Goal: Information Seeking & Learning: Check status

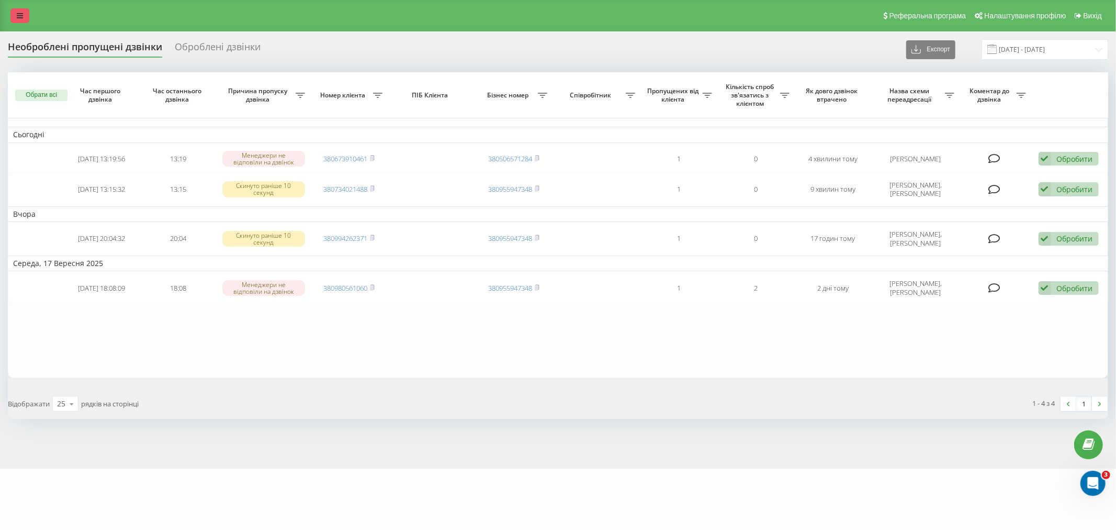
click at [25, 19] on link at bounding box center [19, 15] width 19 height 15
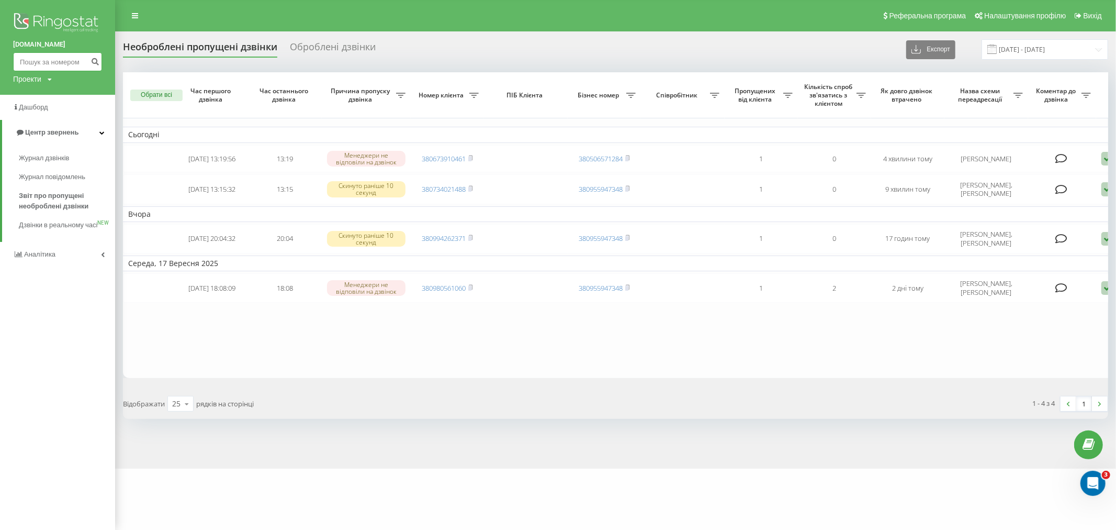
click at [67, 63] on input at bounding box center [57, 61] width 89 height 19
paste input "380934677004"
type input "380934677004"
click at [89, 64] on button "submit" at bounding box center [95, 61] width 14 height 19
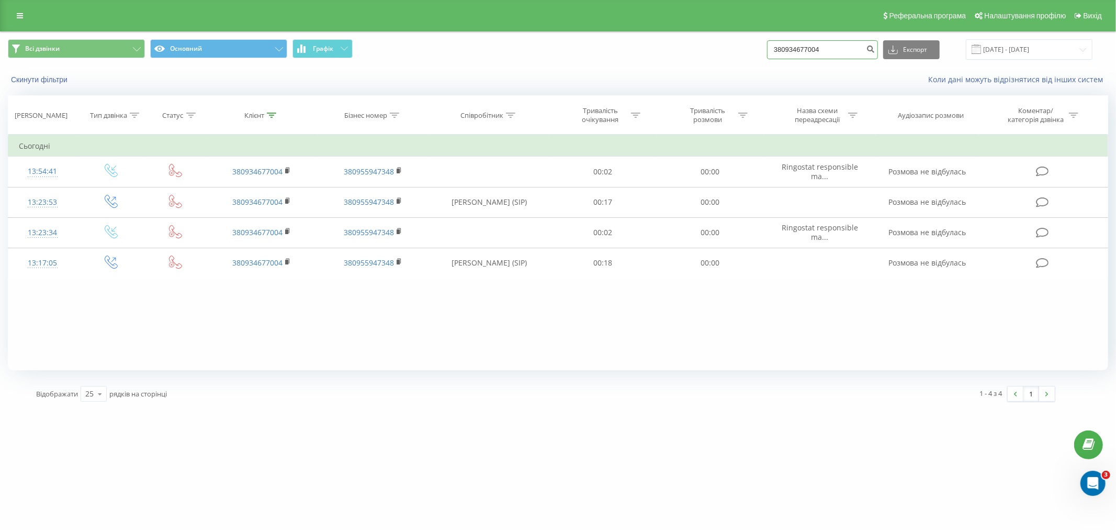
click at [804, 50] on input "380934677004" at bounding box center [822, 49] width 111 height 19
click at [875, 48] on icon "submit" at bounding box center [870, 47] width 9 height 6
click at [819, 44] on input "380934677004" at bounding box center [822, 49] width 111 height 19
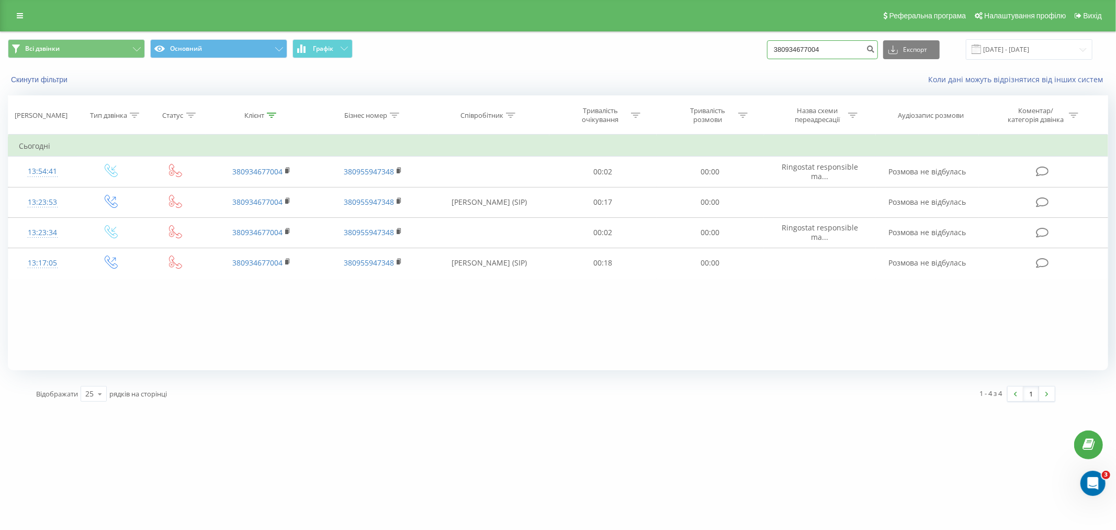
paste input "64548441"
type input "380964548441"
click at [875, 51] on icon "submit" at bounding box center [870, 47] width 9 height 6
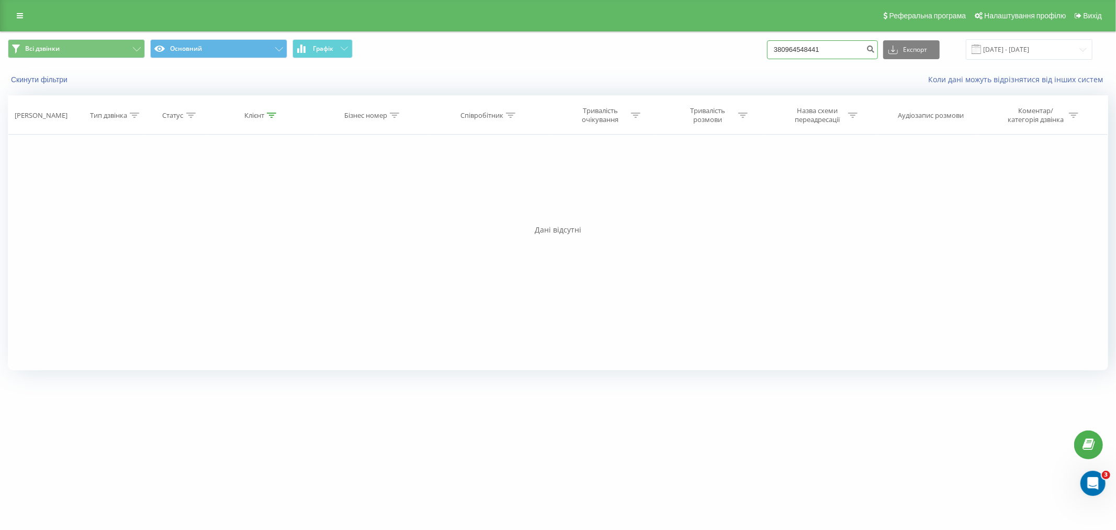
click at [812, 53] on input "380964548441" at bounding box center [822, 49] width 111 height 19
paste input "0987085077"
click at [785, 49] on input "0987085077" at bounding box center [822, 49] width 111 height 19
type input "380987085077"
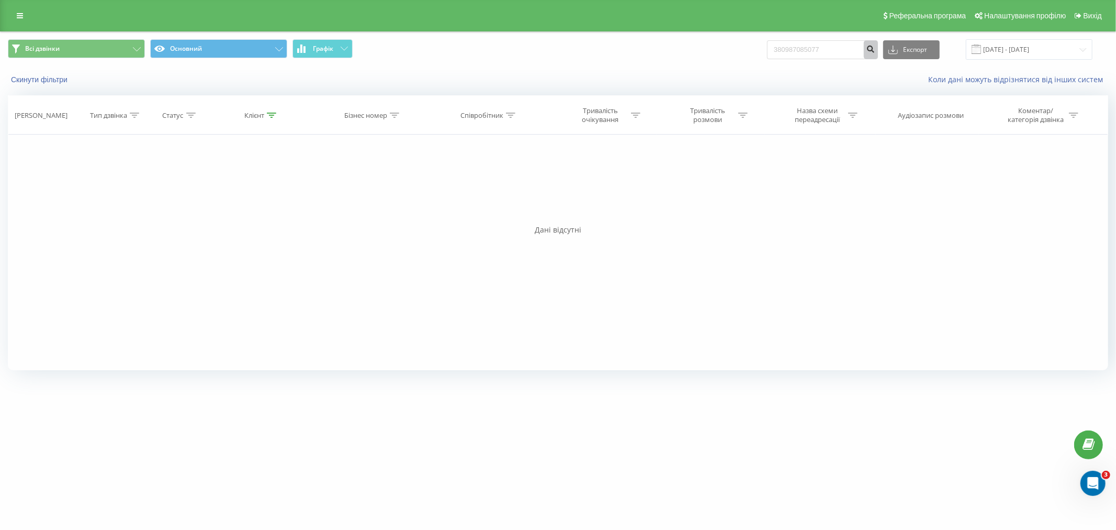
click at [875, 53] on button "submit" at bounding box center [871, 49] width 14 height 19
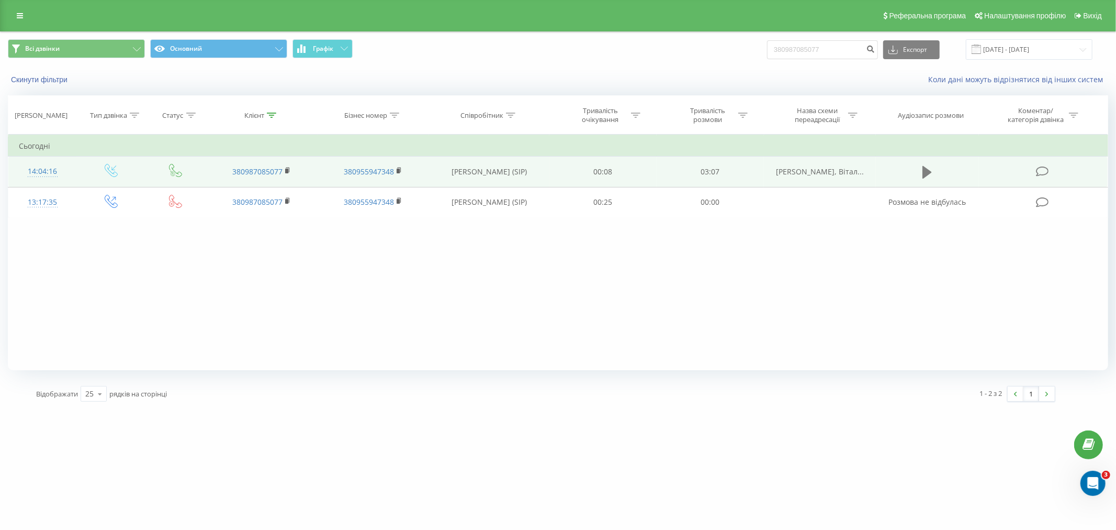
click at [922, 171] on button at bounding box center [927, 172] width 16 height 16
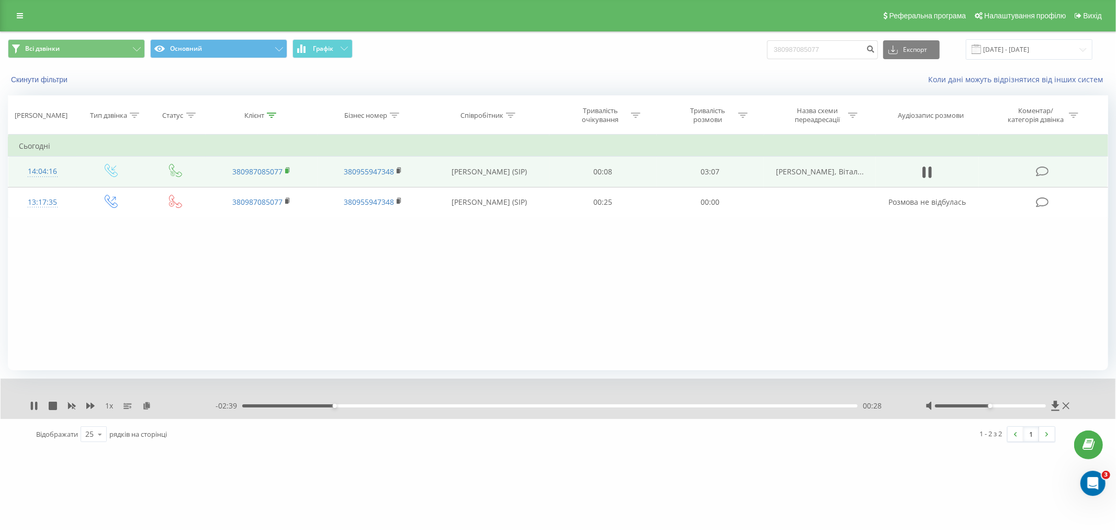
click at [287, 169] on rect at bounding box center [286, 170] width 3 height 5
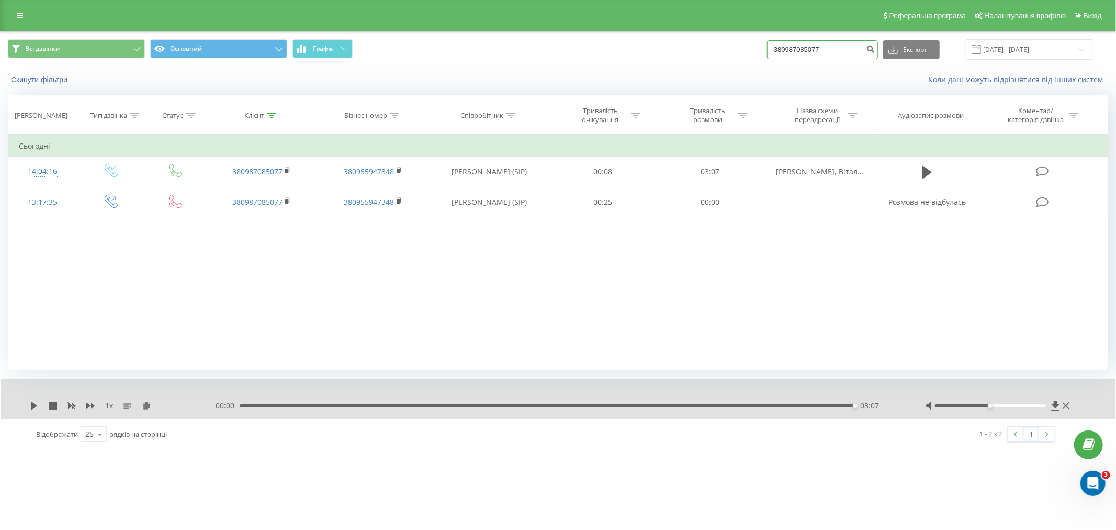
click at [829, 44] on input "380987085077" at bounding box center [822, 49] width 111 height 19
paste input "6452803"
click at [865, 48] on input "380986452803" at bounding box center [822, 49] width 111 height 19
type input "380986452803"
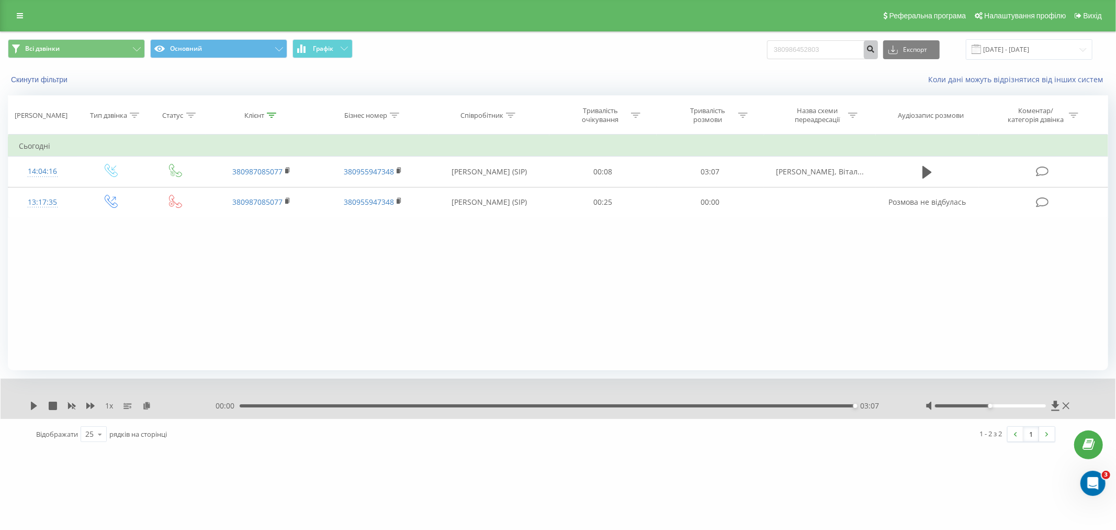
click at [873, 48] on icon "submit" at bounding box center [870, 47] width 9 height 6
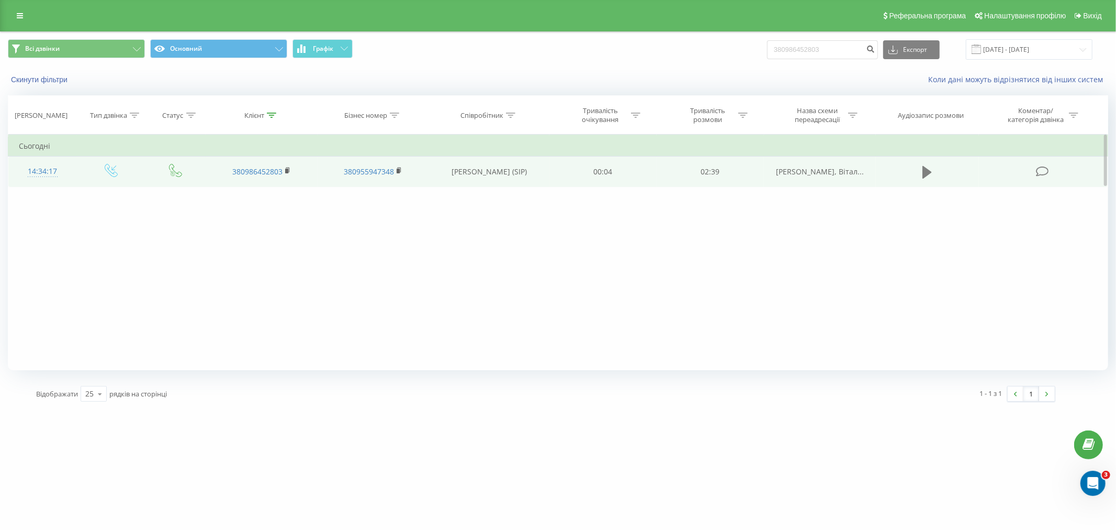
click at [927, 168] on icon at bounding box center [926, 172] width 9 height 13
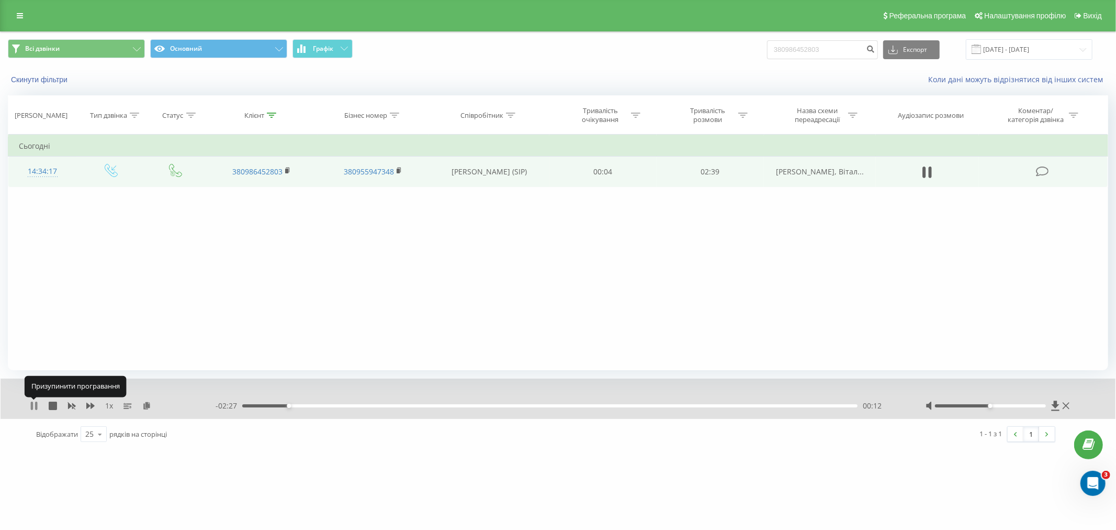
click at [36, 403] on icon at bounding box center [36, 405] width 2 height 8
click at [14, 16] on link at bounding box center [19, 15] width 19 height 15
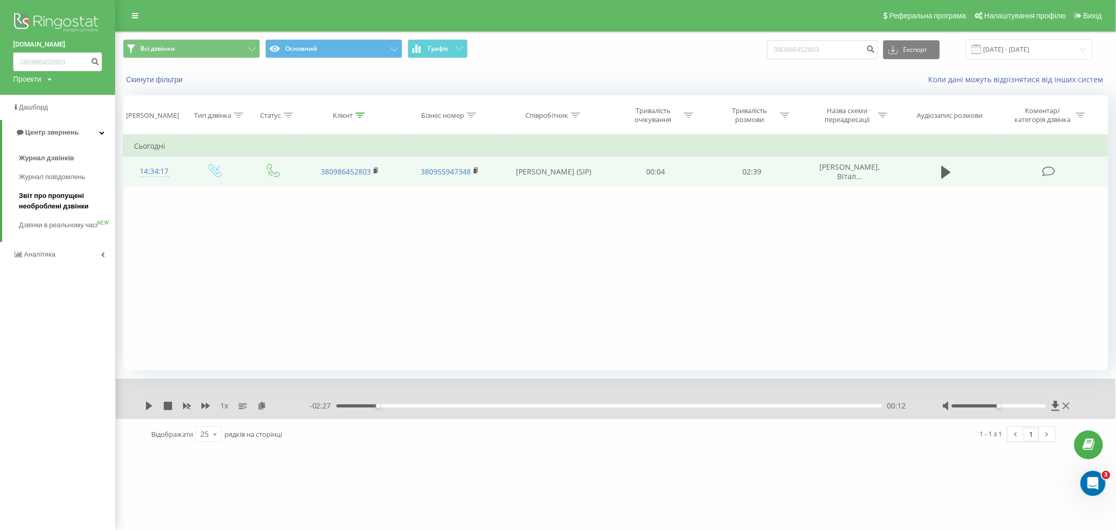
click at [85, 205] on span "Звіт про пропущені необроблені дзвінки" at bounding box center [64, 200] width 91 height 21
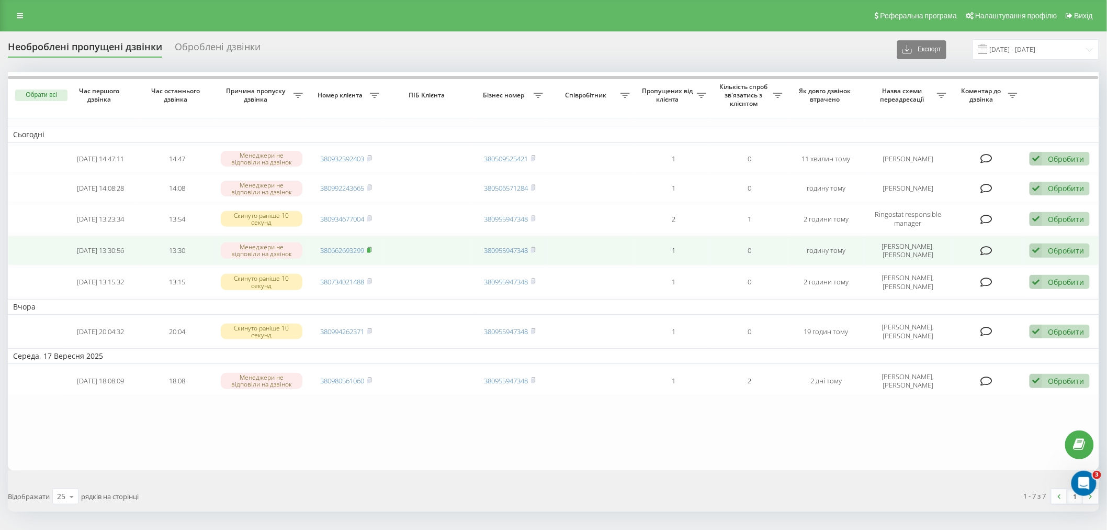
click at [372, 246] on icon at bounding box center [369, 249] width 5 height 6
click at [1065, 243] on div "Обробити Не вдалося зв'язатися Зв'язався з клієнтом за допомогою іншого каналу …" at bounding box center [1060, 250] width 60 height 14
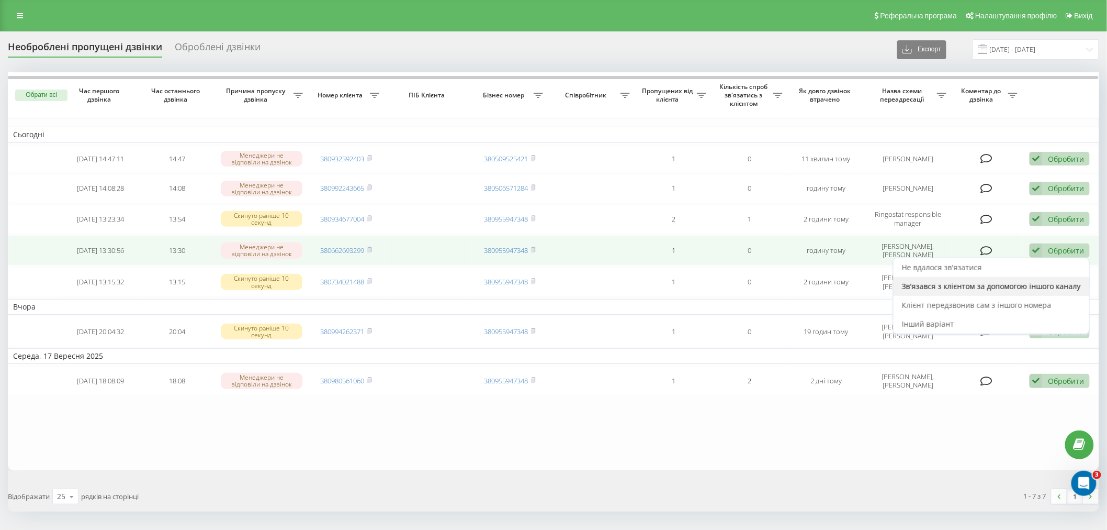
click at [1036, 288] on span "Зв'язався з клієнтом за допомогою іншого каналу" at bounding box center [991, 286] width 179 height 10
